Goal: Transaction & Acquisition: Purchase product/service

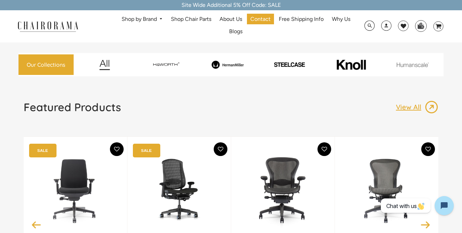
click at [158, 18] on span "DesktopNavigation" at bounding box center [160, 19] width 6 height 4
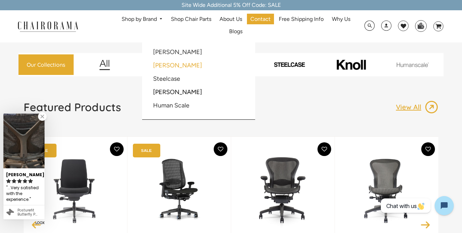
click at [167, 68] on link "[PERSON_NAME]" at bounding box center [177, 66] width 49 height 8
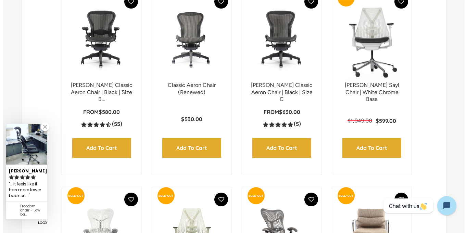
scroll to position [445, 0]
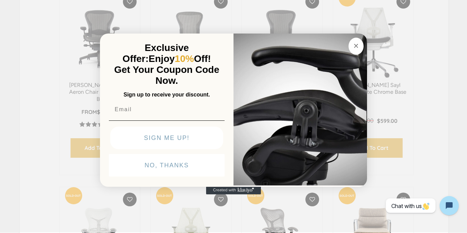
click at [356, 52] on button "Close dialog" at bounding box center [355, 46] width 15 height 17
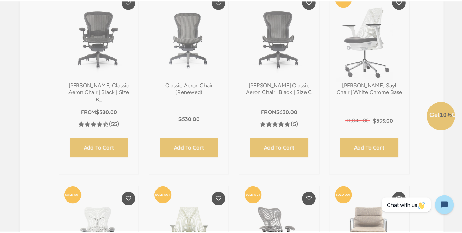
scroll to position [444, 0]
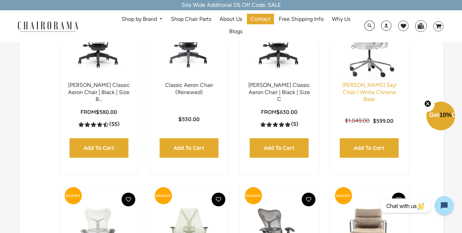
click at [363, 89] on link "[PERSON_NAME] Sayl Chair | White Chrome Base" at bounding box center [369, 92] width 54 height 21
